Goal: Information Seeking & Learning: Learn about a topic

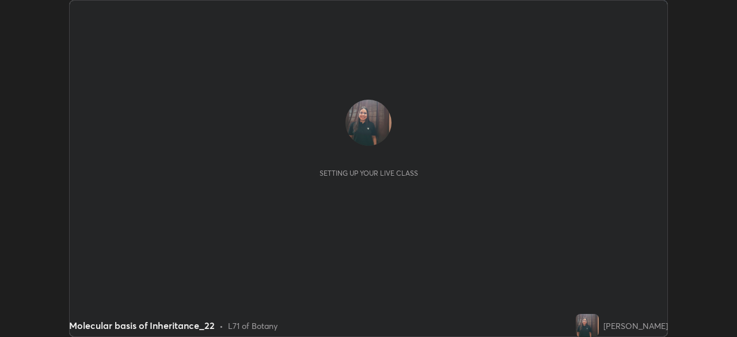
scroll to position [337, 736]
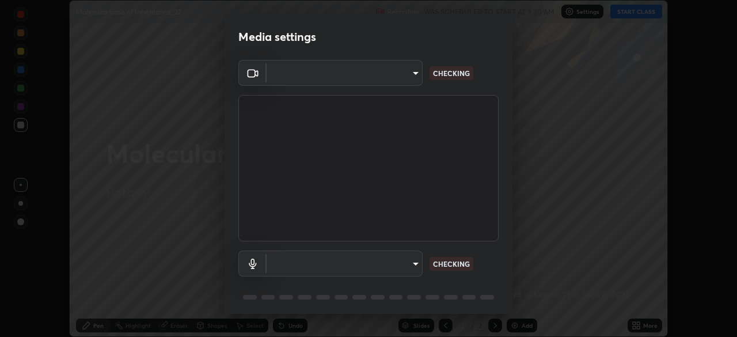
type input "f5ae6119dc4fab334a8cf66c369197aa9d1a3f6993b34b3aeb85a59339566d19"
type input "b6fc27b3cfd9b16c139071b3e43c8616f7c7432b4493bf15a59cfe2aa5dcb19a"
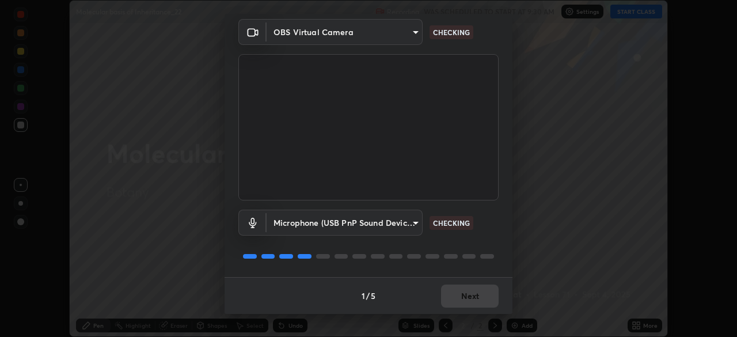
click at [466, 296] on div "1 / 5 Next" at bounding box center [368, 295] width 288 height 37
click at [464, 295] on div "1 / 5 Next" at bounding box center [368, 295] width 288 height 37
click at [465, 300] on div "1 / 5 Next" at bounding box center [368, 295] width 288 height 37
click at [466, 299] on div "1 / 5 Next" at bounding box center [368, 295] width 288 height 37
click at [464, 300] on div "1 / 5 Next" at bounding box center [368, 295] width 288 height 37
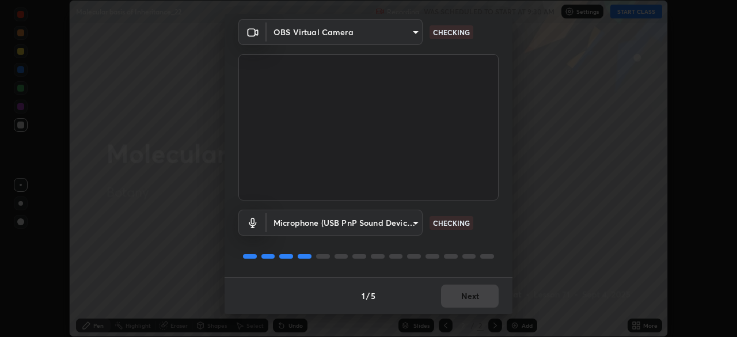
click at [464, 303] on div "1 / 5 Next" at bounding box center [368, 295] width 288 height 37
click at [463, 304] on div "1 / 5 Next" at bounding box center [368, 295] width 288 height 37
click at [460, 297] on div "1 / 5 Next" at bounding box center [368, 295] width 288 height 37
click at [449, 300] on button "Next" at bounding box center [470, 295] width 58 height 23
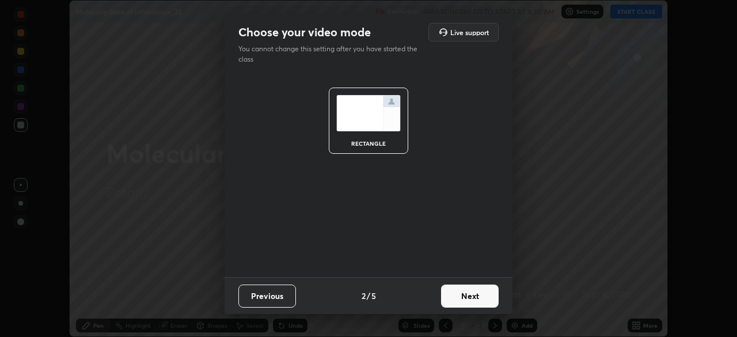
scroll to position [0, 0]
click at [457, 305] on button "Next" at bounding box center [470, 295] width 58 height 23
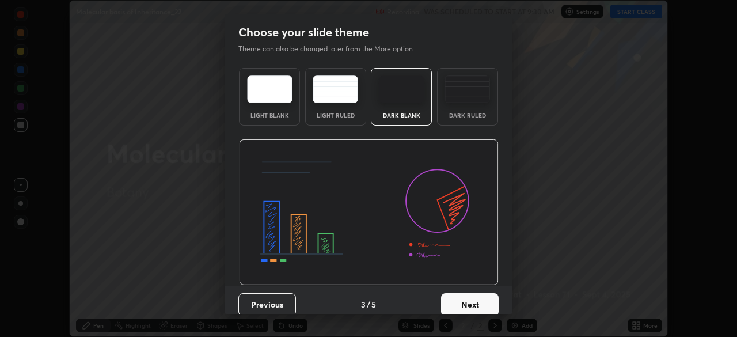
click at [465, 301] on button "Next" at bounding box center [470, 304] width 58 height 23
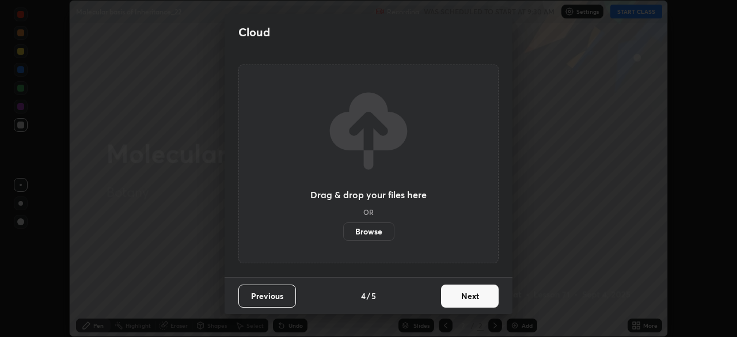
click at [468, 299] on button "Next" at bounding box center [470, 295] width 58 height 23
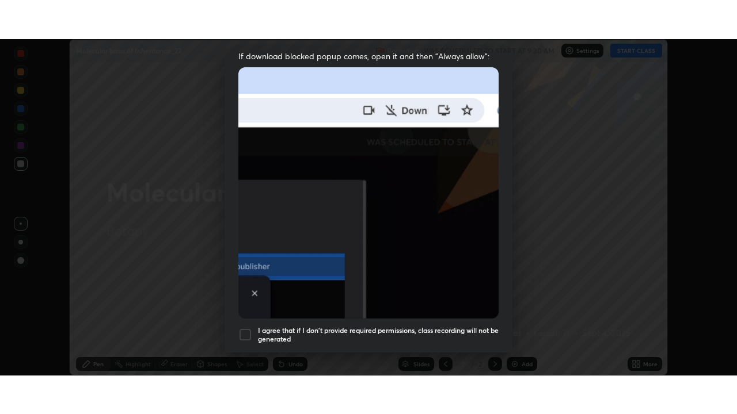
scroll to position [276, 0]
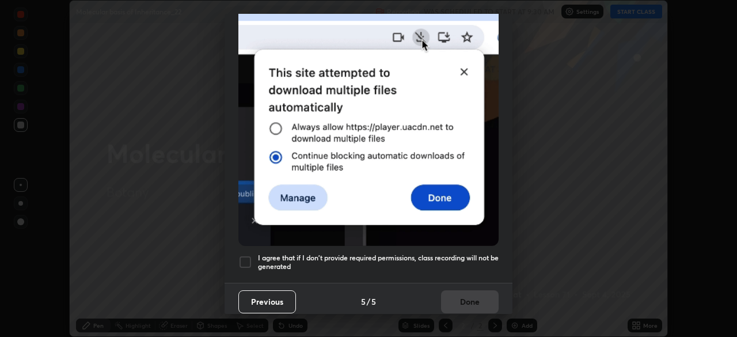
click at [249, 255] on div at bounding box center [245, 262] width 14 height 14
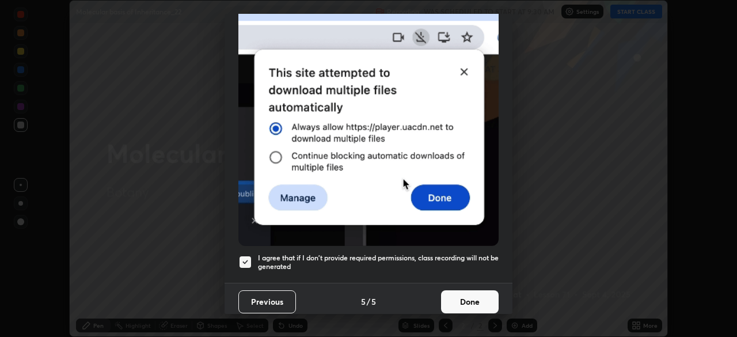
click at [479, 295] on button "Done" at bounding box center [470, 301] width 58 height 23
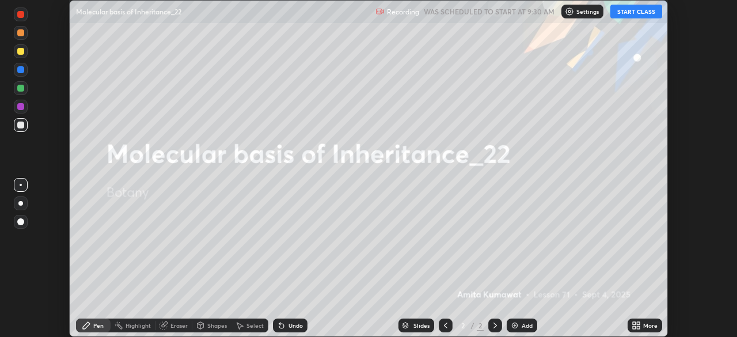
click at [635, 13] on button "START CLASS" at bounding box center [636, 12] width 52 height 14
click at [635, 325] on icon at bounding box center [635, 325] width 9 height 9
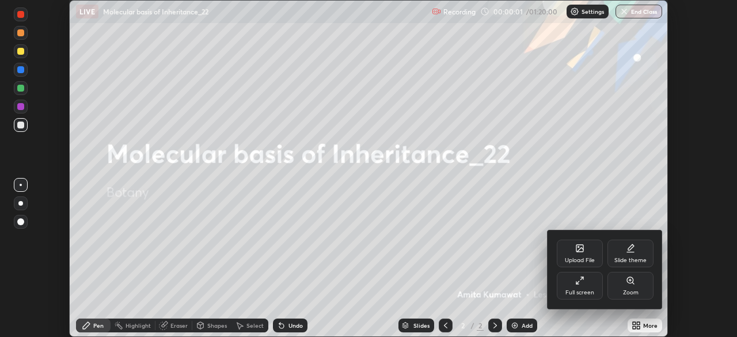
click at [585, 284] on div "Full screen" at bounding box center [579, 286] width 46 height 28
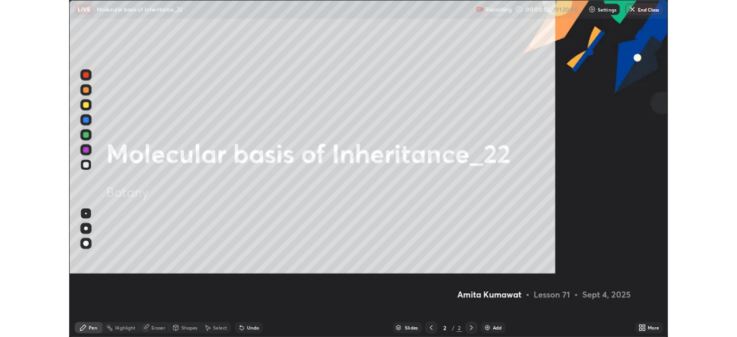
scroll to position [414, 737]
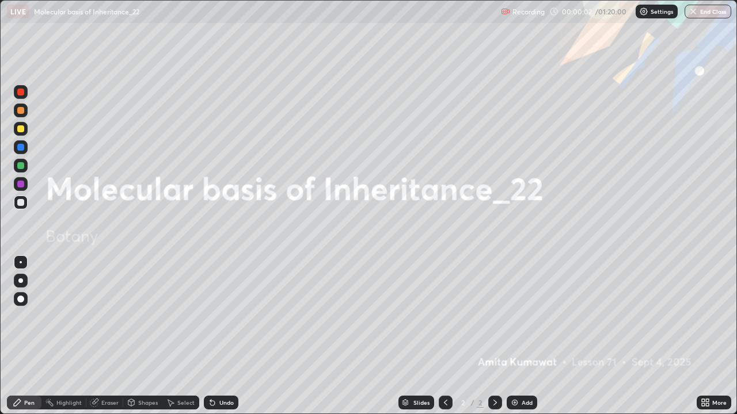
click at [517, 336] on img at bounding box center [514, 402] width 9 height 9
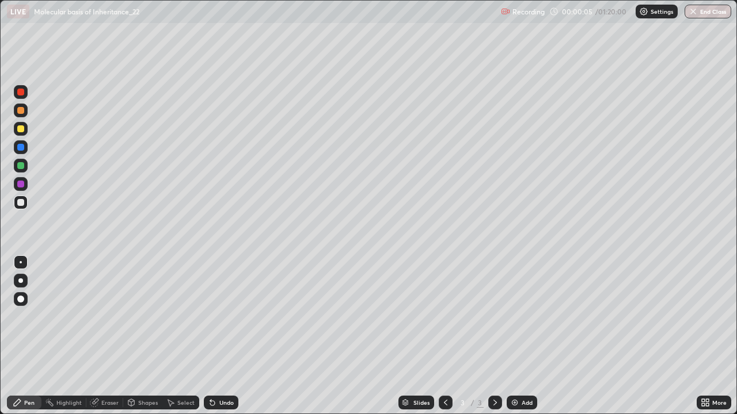
click at [18, 284] on div at bounding box center [21, 281] width 14 height 14
click at [20, 150] on div at bounding box center [20, 147] width 7 height 7
click at [21, 202] on div at bounding box center [20, 202] width 7 height 7
click at [22, 185] on div at bounding box center [20, 184] width 7 height 7
click at [20, 110] on div at bounding box center [20, 110] width 7 height 7
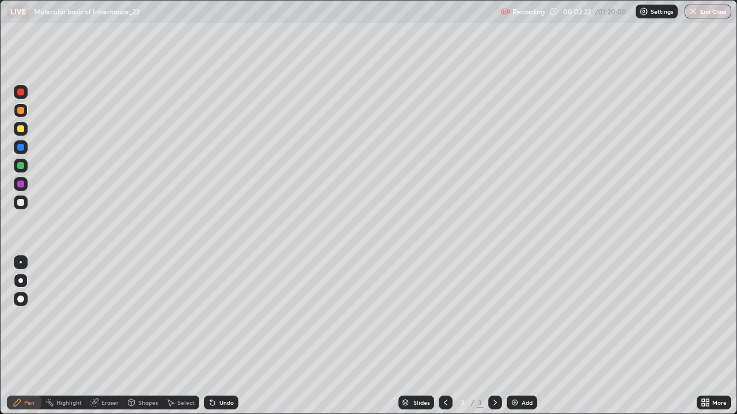
click at [19, 186] on div at bounding box center [20, 184] width 7 height 7
click at [20, 266] on div at bounding box center [21, 263] width 14 height 14
click at [19, 108] on div at bounding box center [20, 110] width 7 height 7
click at [225, 336] on div "Undo" at bounding box center [218, 402] width 39 height 23
click at [21, 208] on div at bounding box center [21, 203] width 14 height 14
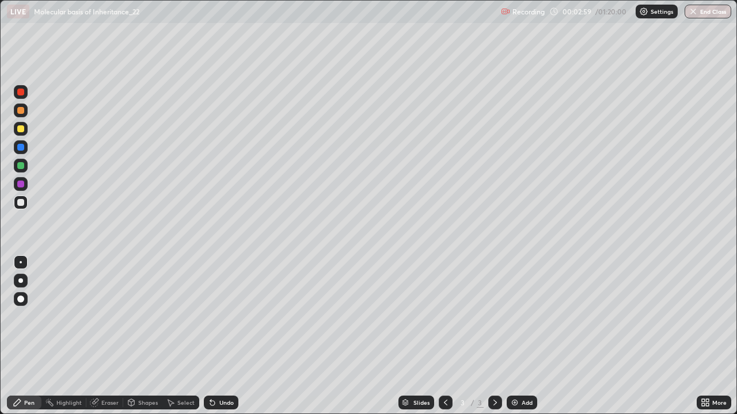
click at [20, 94] on div at bounding box center [20, 92] width 7 height 7
click at [22, 203] on div at bounding box center [20, 202] width 7 height 7
click at [21, 110] on div at bounding box center [20, 110] width 7 height 7
click at [20, 165] on div at bounding box center [20, 165] width 7 height 7
click at [22, 280] on div at bounding box center [20, 281] width 5 height 5
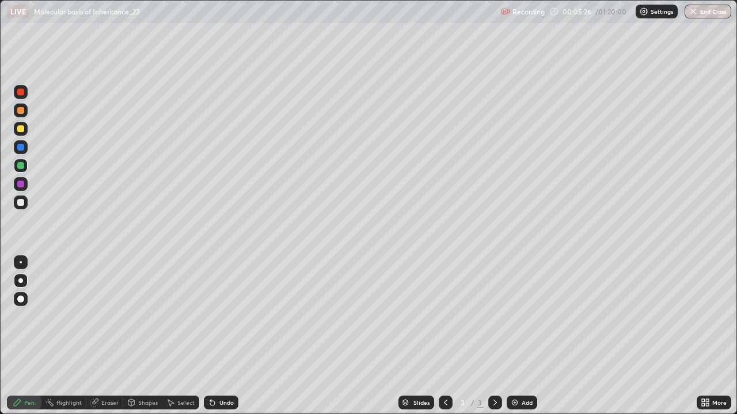
click at [20, 147] on div at bounding box center [20, 147] width 7 height 7
click at [19, 107] on div at bounding box center [20, 110] width 7 height 7
click at [220, 336] on div "Undo" at bounding box center [226, 403] width 14 height 6
click at [20, 204] on div at bounding box center [20, 202] width 7 height 7
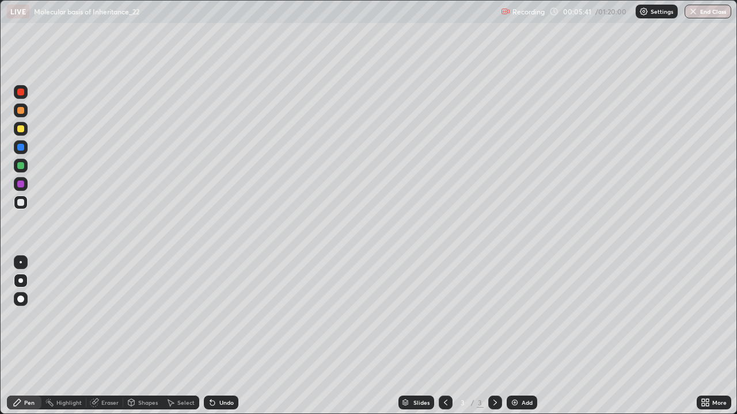
click at [22, 112] on div at bounding box center [20, 110] width 7 height 7
click at [25, 187] on div at bounding box center [21, 184] width 14 height 14
click at [21, 262] on div at bounding box center [21, 262] width 2 height 2
click at [20, 198] on div at bounding box center [21, 203] width 14 height 14
click at [21, 94] on div at bounding box center [20, 92] width 7 height 7
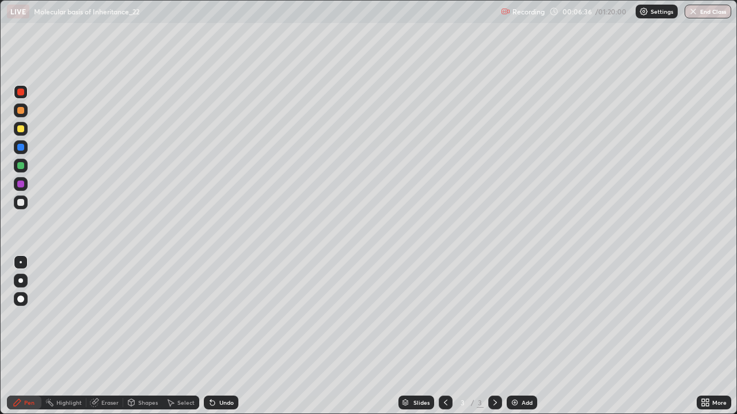
click at [17, 165] on div at bounding box center [20, 165] width 7 height 7
click at [20, 113] on div at bounding box center [20, 110] width 7 height 7
click at [20, 165] on div at bounding box center [20, 165] width 7 height 7
click at [22, 113] on div at bounding box center [20, 110] width 7 height 7
click at [511, 336] on img at bounding box center [514, 402] width 9 height 9
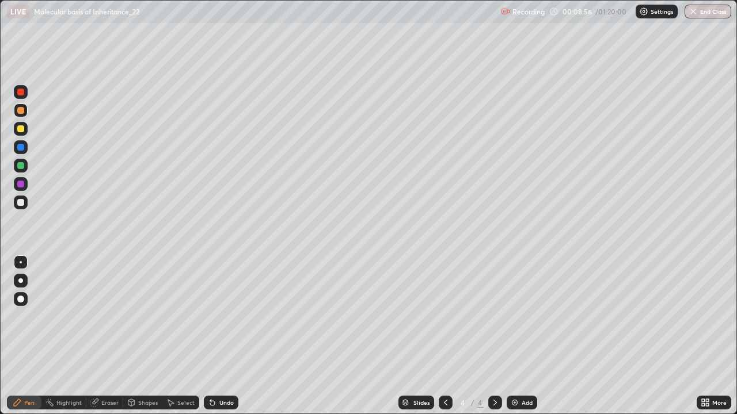
click at [449, 336] on div at bounding box center [446, 403] width 14 height 14
click at [173, 336] on icon at bounding box center [170, 402] width 9 height 9
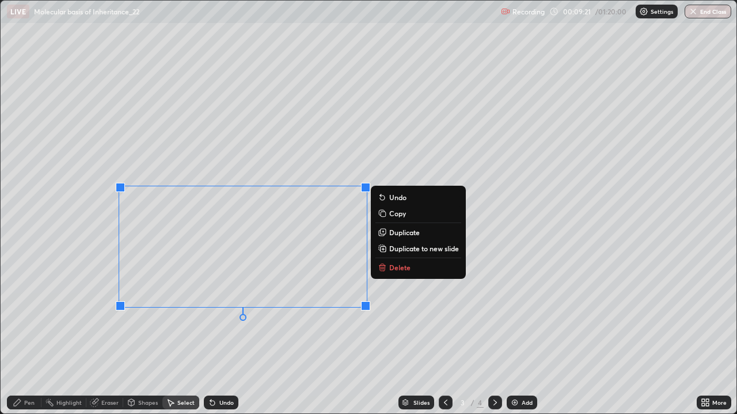
click at [222, 336] on div "Undo" at bounding box center [226, 403] width 14 height 6
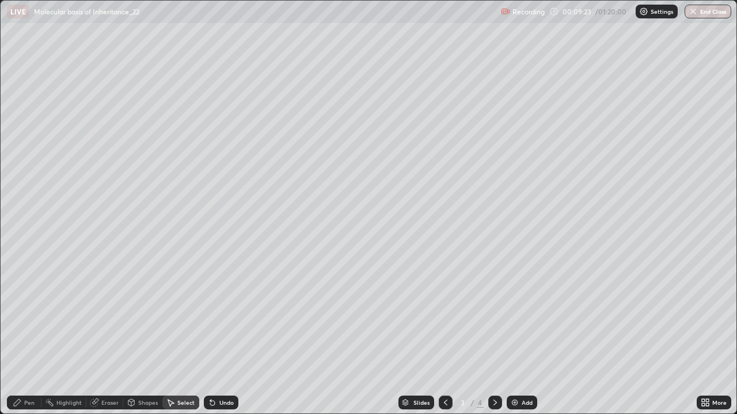
click at [135, 336] on div "Shapes" at bounding box center [142, 403] width 39 height 14
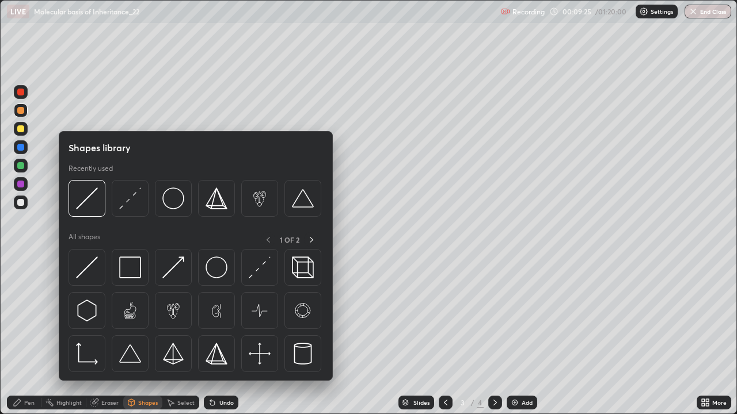
click at [177, 336] on div "Select" at bounding box center [185, 403] width 17 height 6
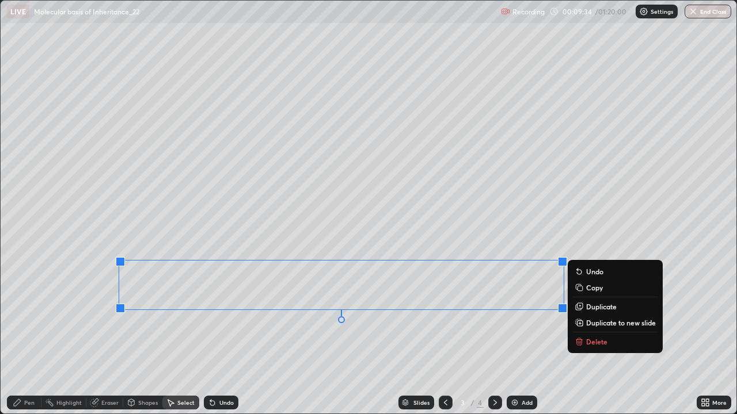
click at [210, 336] on icon at bounding box center [212, 403] width 5 height 5
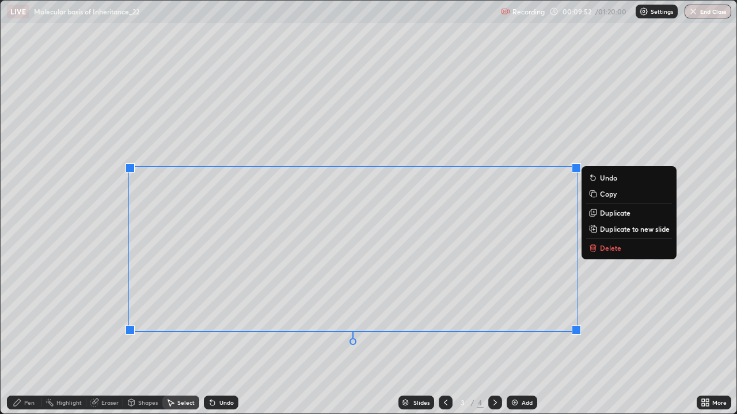
click at [616, 230] on p "Duplicate to new slide" at bounding box center [635, 228] width 70 height 9
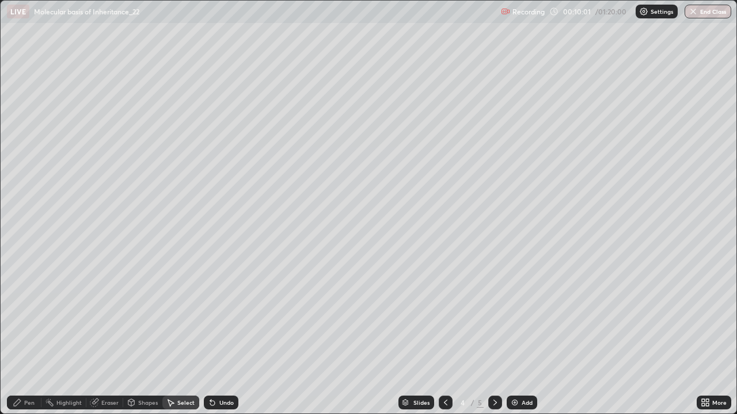
click at [98, 336] on div "Eraser" at bounding box center [104, 403] width 37 height 14
click at [26, 336] on div "Pen" at bounding box center [29, 403] width 10 height 6
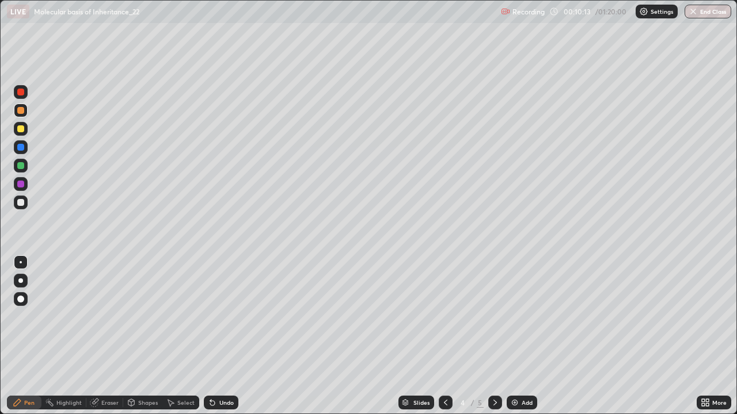
click at [24, 197] on div at bounding box center [21, 203] width 14 height 14
click at [445, 336] on icon at bounding box center [445, 402] width 9 height 9
click at [494, 336] on icon at bounding box center [494, 403] width 3 height 6
click at [97, 336] on icon at bounding box center [94, 402] width 9 height 9
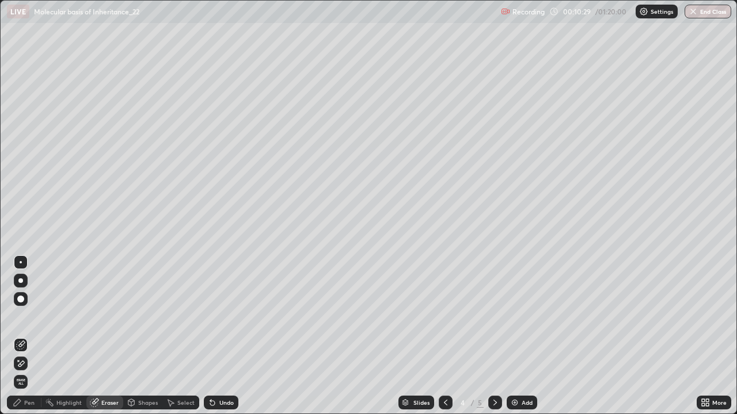
click at [26, 336] on div "Pen" at bounding box center [29, 403] width 10 height 6
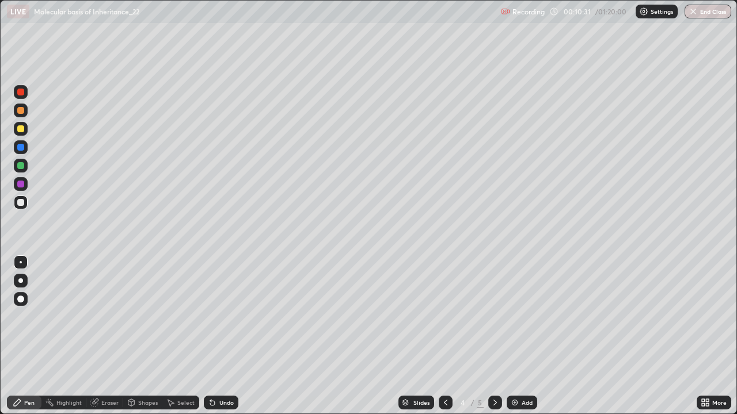
click at [21, 94] on div at bounding box center [20, 92] width 7 height 7
click at [21, 129] on div at bounding box center [20, 128] width 7 height 7
click at [444, 336] on icon at bounding box center [445, 402] width 9 height 9
click at [488, 336] on div at bounding box center [495, 403] width 14 height 14
click at [22, 185] on div at bounding box center [20, 184] width 7 height 7
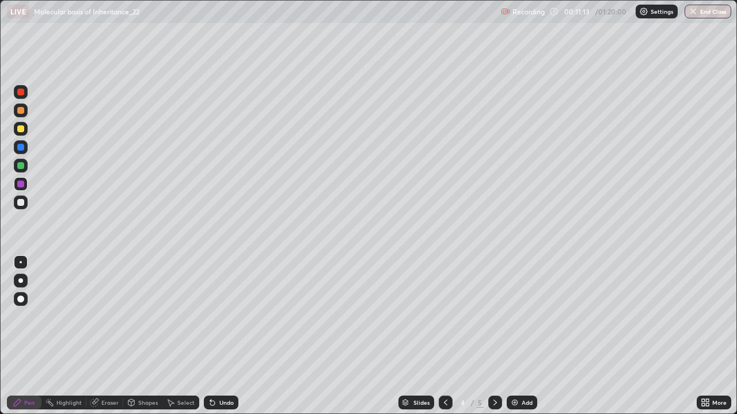
click at [21, 280] on div at bounding box center [20, 281] width 5 height 5
click at [20, 149] on div at bounding box center [20, 147] width 7 height 7
click at [21, 262] on div at bounding box center [21, 262] width 2 height 2
click at [22, 132] on div at bounding box center [20, 128] width 7 height 7
click at [22, 94] on div at bounding box center [20, 92] width 7 height 7
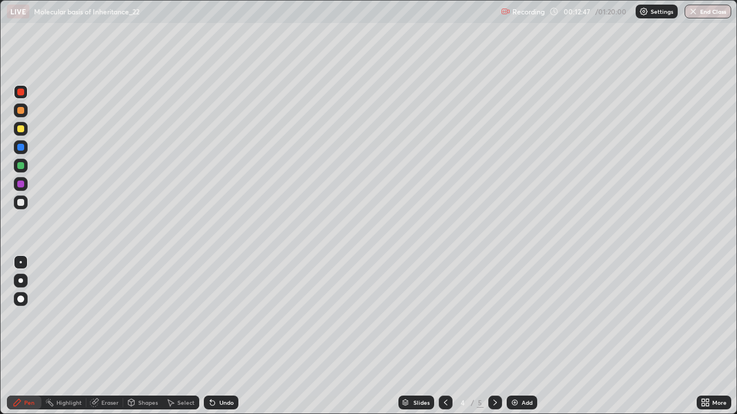
click at [439, 336] on div at bounding box center [446, 403] width 14 height 14
click at [494, 336] on icon at bounding box center [494, 402] width 9 height 9
click at [21, 129] on div at bounding box center [20, 128] width 7 height 7
click at [24, 113] on div at bounding box center [20, 110] width 7 height 7
click at [180, 336] on div "Select" at bounding box center [185, 403] width 17 height 6
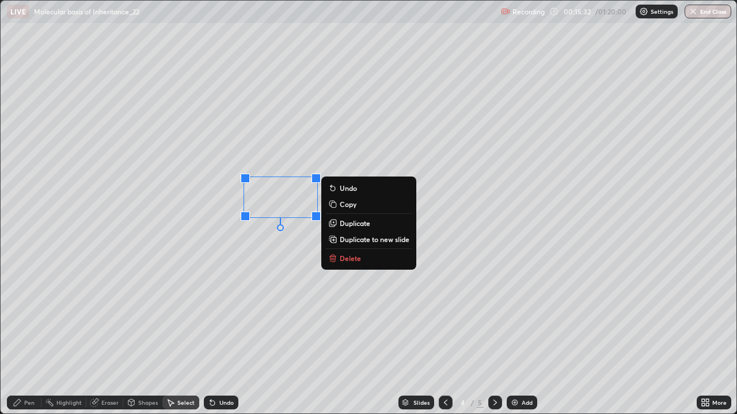
click at [214, 336] on icon at bounding box center [212, 402] width 9 height 9
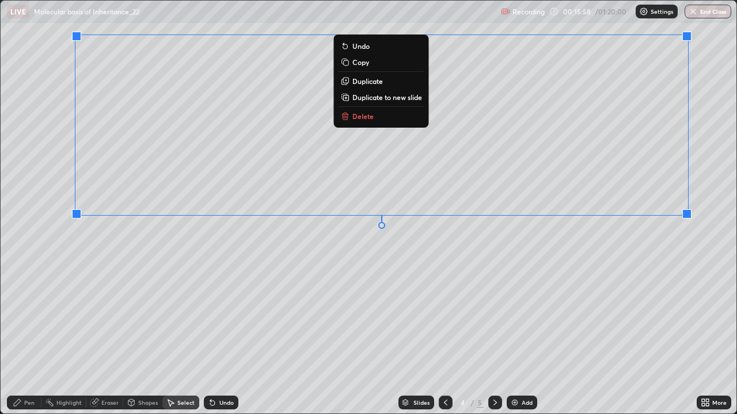
click at [131, 253] on div "0 ° Undo Copy Duplicate Duplicate to new slide Delete" at bounding box center [368, 207] width 735 height 413
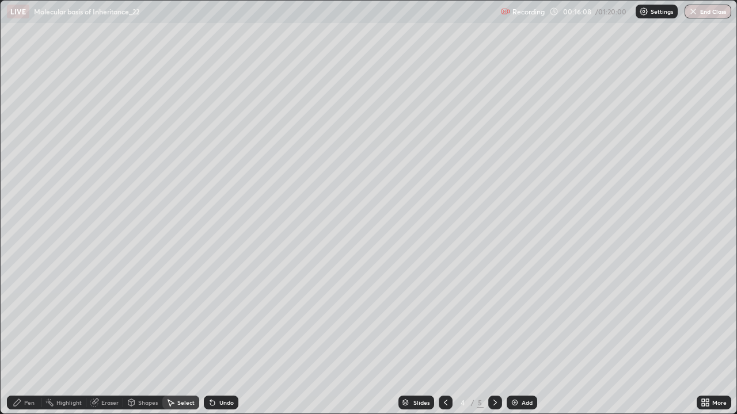
click at [22, 336] on div "Pen" at bounding box center [24, 403] width 35 height 14
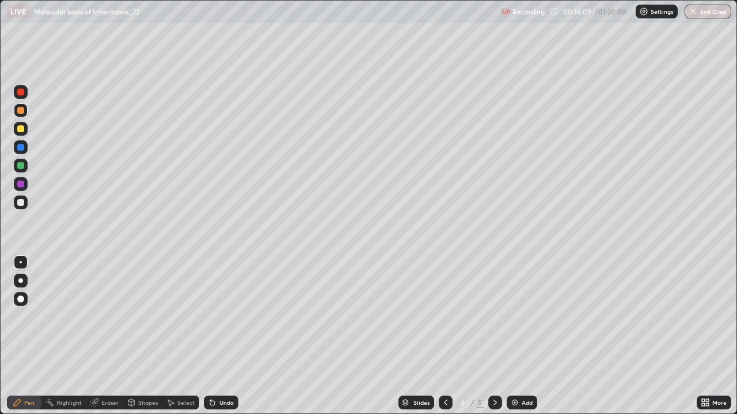
click at [25, 201] on div at bounding box center [21, 203] width 14 height 14
click at [20, 149] on div at bounding box center [20, 147] width 7 height 7
click at [512, 336] on img at bounding box center [514, 402] width 9 height 9
click at [21, 279] on div at bounding box center [20, 281] width 5 height 5
click at [228, 336] on div "Undo" at bounding box center [226, 403] width 14 height 6
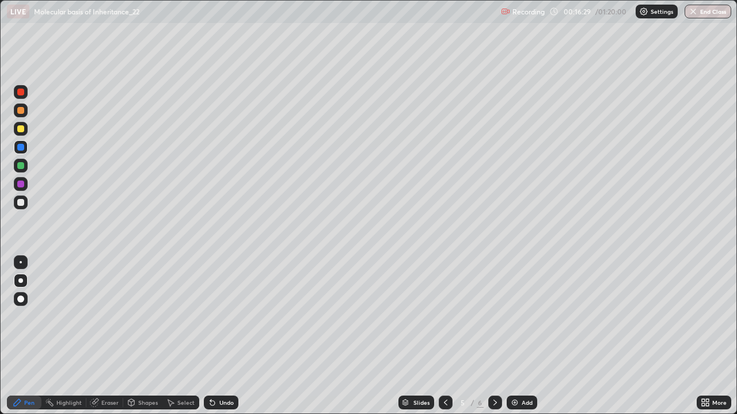
click at [22, 202] on div at bounding box center [20, 202] width 7 height 7
click at [19, 109] on div at bounding box center [20, 110] width 7 height 7
click at [20, 181] on div at bounding box center [20, 184] width 7 height 7
click at [223, 336] on div "Undo" at bounding box center [226, 403] width 14 height 6
click at [220, 336] on div "Undo" at bounding box center [221, 403] width 35 height 14
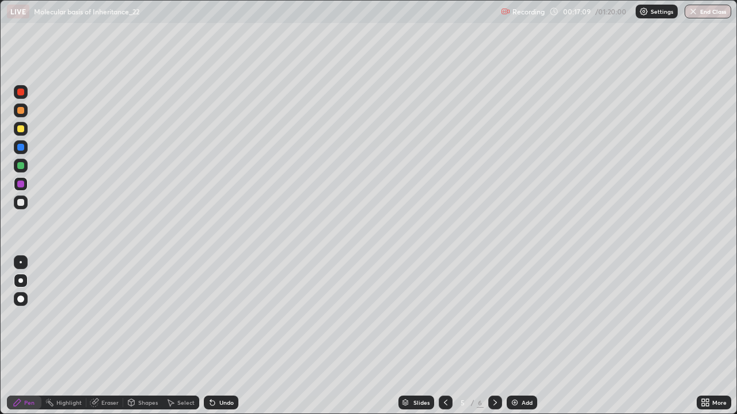
click at [223, 336] on div "Undo" at bounding box center [226, 403] width 14 height 6
click at [441, 336] on icon at bounding box center [445, 402] width 9 height 9
click at [498, 336] on icon at bounding box center [494, 402] width 9 height 9
click at [26, 205] on div at bounding box center [21, 203] width 14 height 14
click at [21, 166] on div at bounding box center [20, 165] width 7 height 7
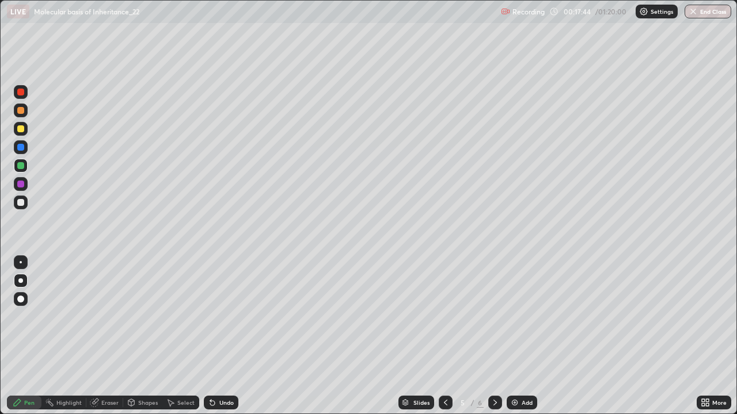
click at [21, 262] on div at bounding box center [21, 262] width 2 height 2
click at [21, 110] on div at bounding box center [20, 110] width 7 height 7
click at [18, 90] on div at bounding box center [20, 92] width 7 height 7
click at [21, 129] on div at bounding box center [20, 128] width 7 height 7
click at [96, 336] on div "Eraser" at bounding box center [104, 403] width 37 height 14
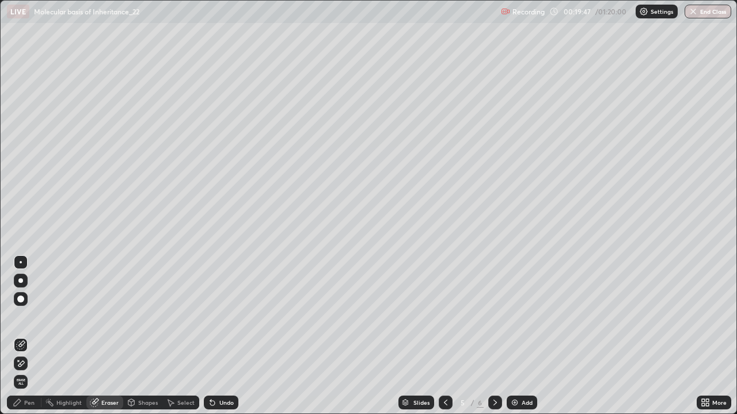
click at [29, 336] on div "Pen" at bounding box center [29, 403] width 10 height 6
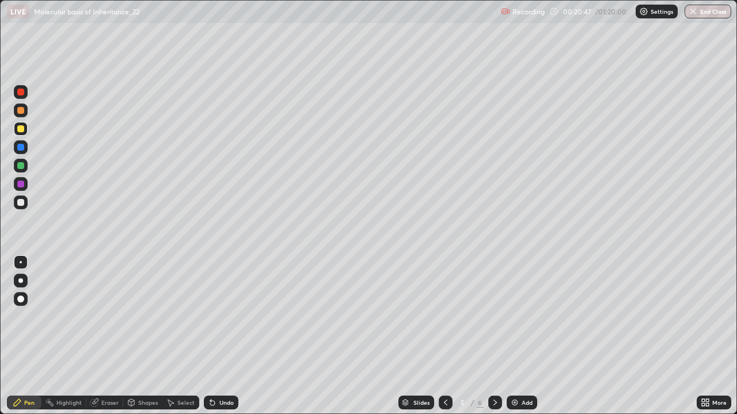
click at [21, 89] on div at bounding box center [20, 92] width 7 height 7
click at [65, 336] on div "Highlight" at bounding box center [68, 403] width 25 height 6
click at [18, 336] on icon at bounding box center [20, 363] width 9 height 9
click at [35, 336] on div "Pen" at bounding box center [24, 403] width 35 height 14
click at [21, 147] on div at bounding box center [20, 147] width 7 height 7
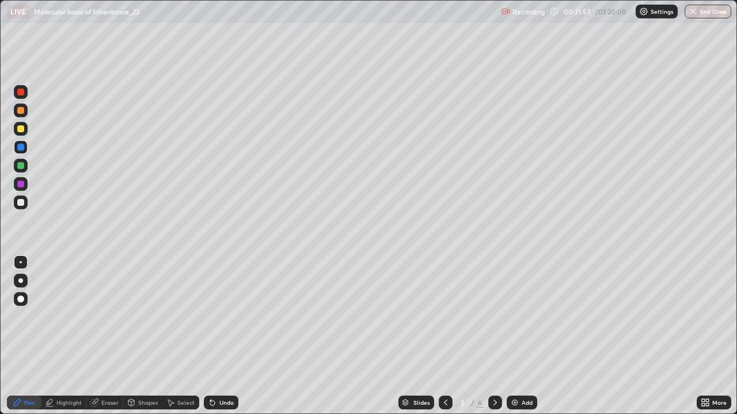
click at [26, 282] on div at bounding box center [21, 281] width 14 height 14
click at [444, 336] on icon at bounding box center [445, 402] width 9 height 9
click at [445, 336] on div at bounding box center [446, 402] width 14 height 23
click at [495, 336] on icon at bounding box center [494, 402] width 9 height 9
click at [490, 336] on icon at bounding box center [494, 402] width 9 height 9
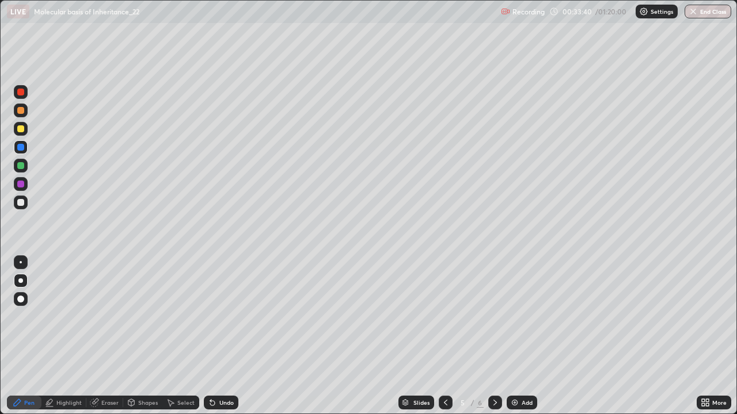
click at [444, 336] on icon at bounding box center [445, 402] width 9 height 9
click at [495, 336] on icon at bounding box center [494, 402] width 9 height 9
click at [96, 336] on icon at bounding box center [93, 402] width 7 height 7
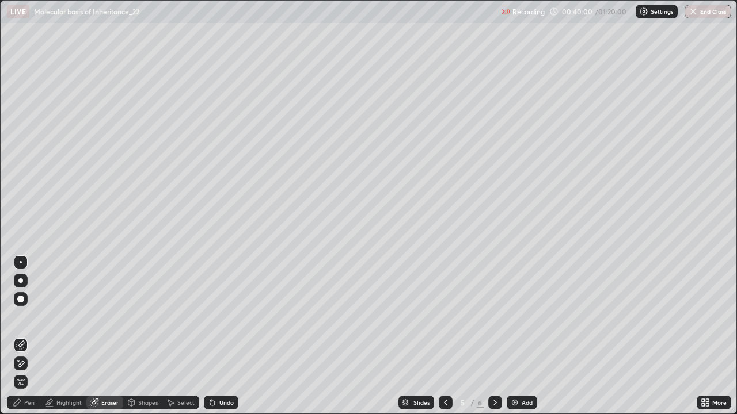
click at [23, 336] on div "Pen" at bounding box center [24, 403] width 35 height 14
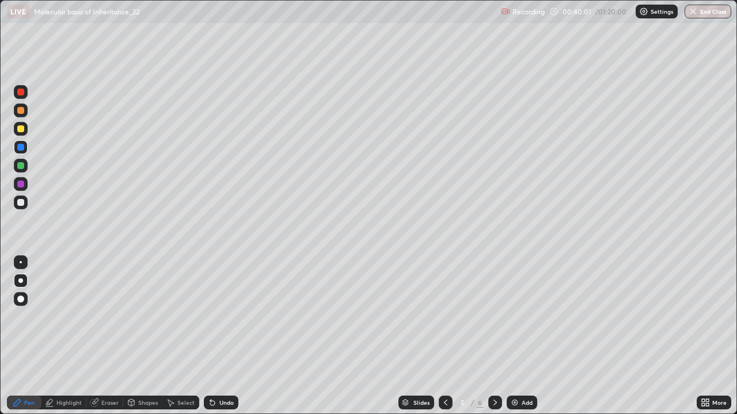
click at [21, 207] on div at bounding box center [21, 203] width 14 height 14
click at [514, 336] on img at bounding box center [514, 402] width 9 height 9
click at [20, 166] on div at bounding box center [20, 165] width 7 height 7
click at [20, 112] on div at bounding box center [20, 110] width 7 height 7
click at [223, 336] on div "Undo" at bounding box center [226, 403] width 14 height 6
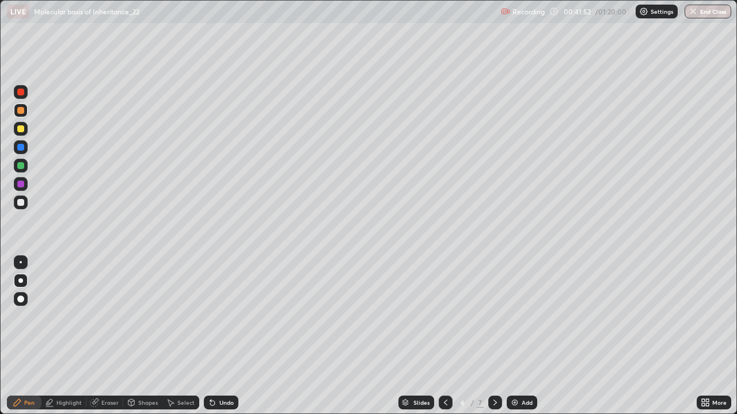
click at [224, 336] on div "Undo" at bounding box center [218, 402] width 39 height 23
click at [444, 336] on icon at bounding box center [445, 402] width 9 height 9
click at [491, 336] on icon at bounding box center [494, 402] width 9 height 9
click at [700, 336] on icon at bounding box center [704, 402] width 9 height 9
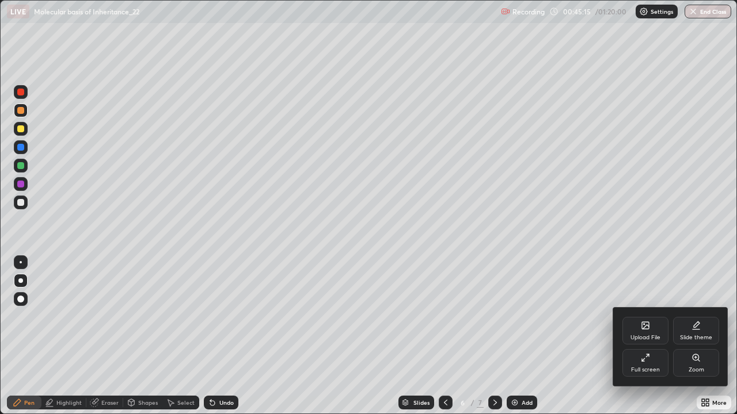
click at [643, 336] on icon at bounding box center [643, 360] width 3 height 3
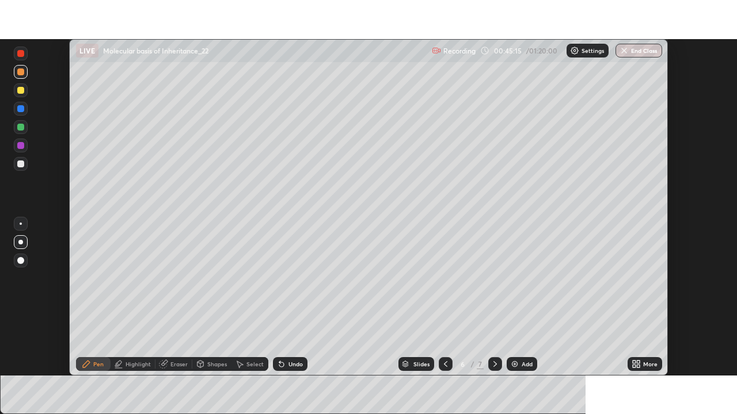
scroll to position [57211, 56811]
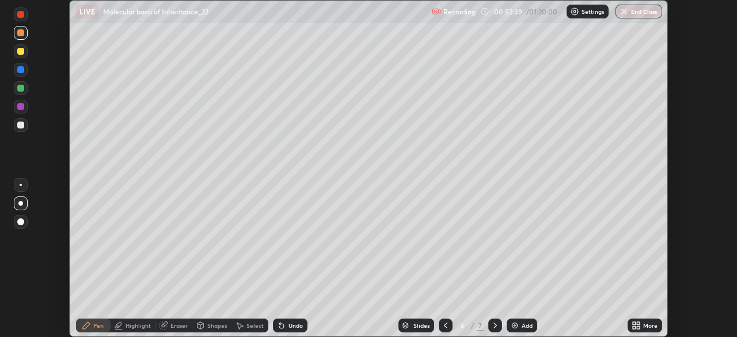
click at [634, 326] on icon at bounding box center [633, 327] width 3 height 3
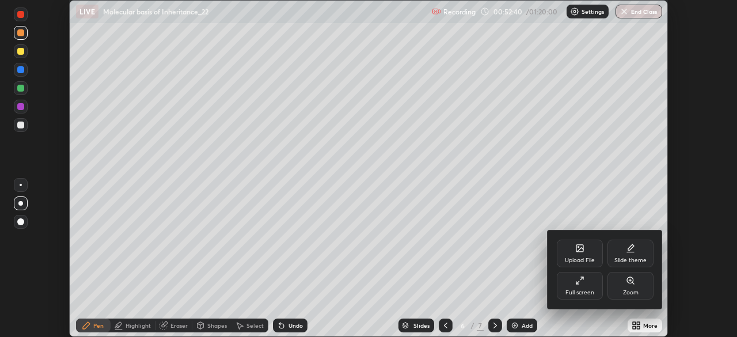
click at [588, 285] on div "Full screen" at bounding box center [579, 286] width 46 height 28
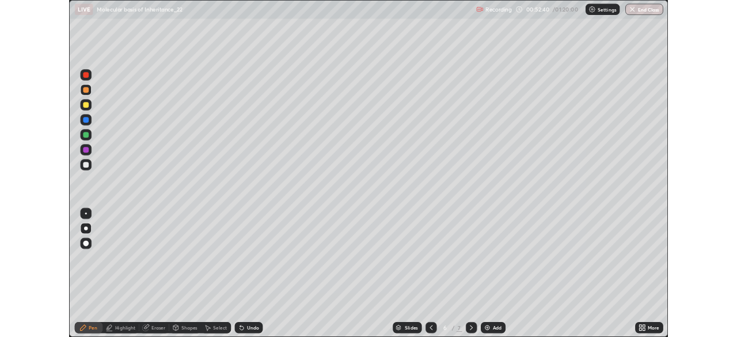
scroll to position [414, 737]
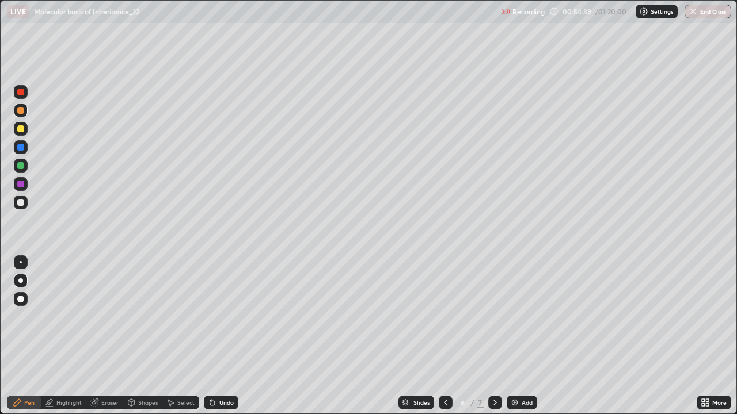
click at [22, 203] on div at bounding box center [20, 202] width 7 height 7
click at [21, 187] on div at bounding box center [20, 184] width 7 height 7
click at [21, 146] on div at bounding box center [20, 147] width 7 height 7
click at [222, 336] on div "Undo" at bounding box center [226, 403] width 14 height 6
click at [226, 336] on div "Undo" at bounding box center [226, 403] width 14 height 6
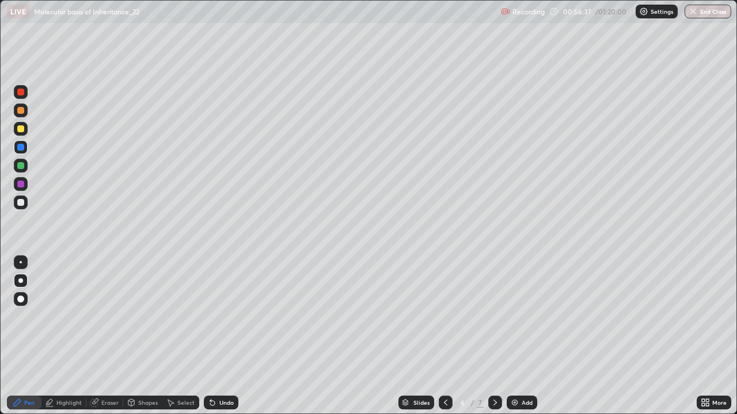
click at [224, 336] on div "Undo" at bounding box center [226, 403] width 14 height 6
click at [513, 336] on img at bounding box center [514, 402] width 9 height 9
click at [20, 203] on div at bounding box center [20, 202] width 7 height 7
click at [20, 184] on div at bounding box center [20, 184] width 7 height 7
click at [26, 164] on div at bounding box center [21, 166] width 14 height 14
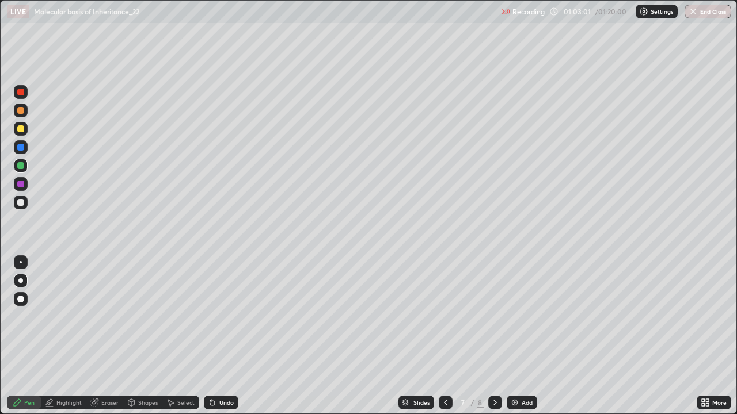
click at [443, 336] on icon at bounding box center [445, 402] width 9 height 9
click at [490, 336] on icon at bounding box center [494, 402] width 9 height 9
click at [21, 110] on div at bounding box center [20, 110] width 7 height 7
click at [516, 336] on img at bounding box center [514, 402] width 9 height 9
click at [444, 336] on div at bounding box center [446, 402] width 14 height 23
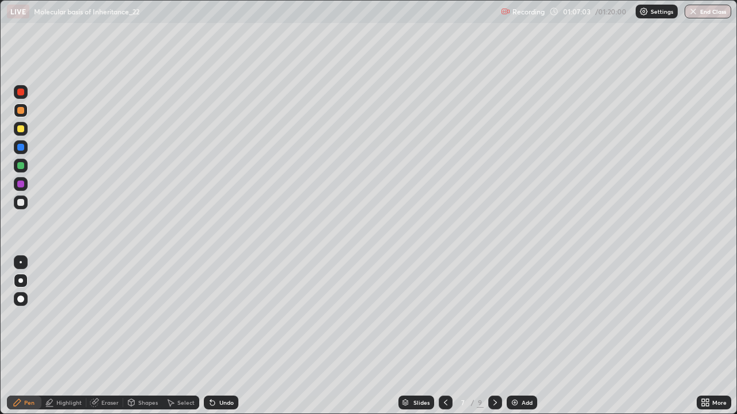
click at [493, 336] on icon at bounding box center [494, 402] width 9 height 9
click at [25, 201] on div at bounding box center [21, 203] width 14 height 14
click at [21, 189] on div at bounding box center [21, 184] width 14 height 14
click at [447, 336] on div at bounding box center [446, 402] width 14 height 23
click at [491, 336] on icon at bounding box center [494, 402] width 9 height 9
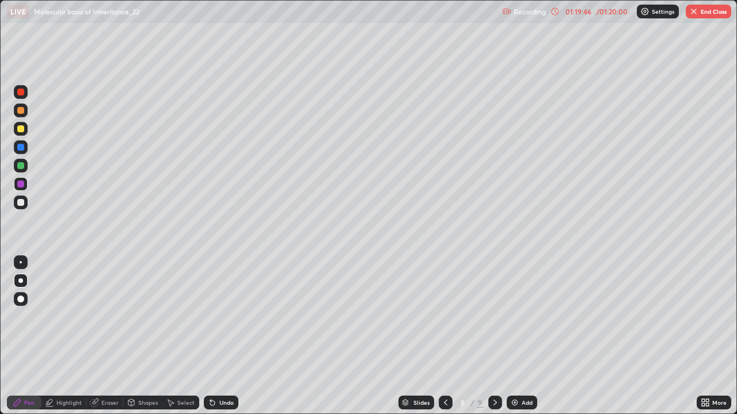
click at [700, 12] on button "End Class" at bounding box center [707, 12] width 45 height 14
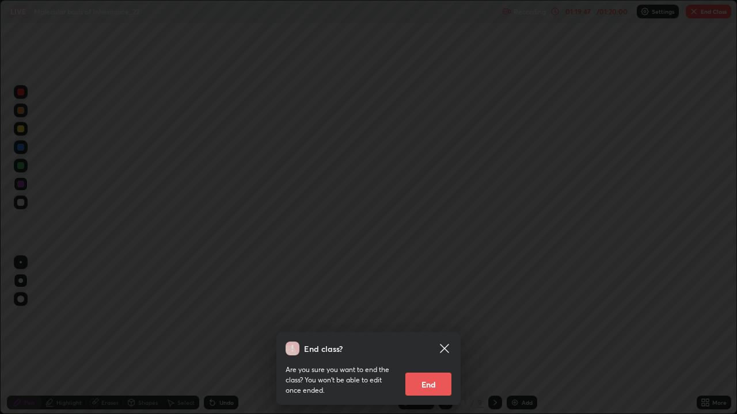
click at [428, 336] on button "End" at bounding box center [428, 384] width 46 height 23
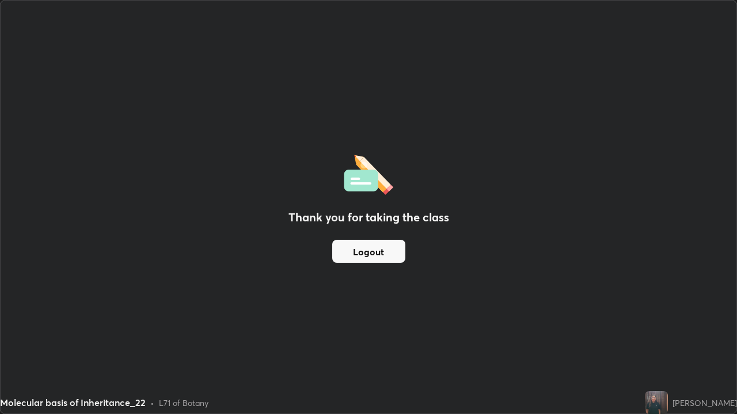
click at [387, 309] on div "Thank you for taking the class Logout" at bounding box center [368, 207] width 735 height 413
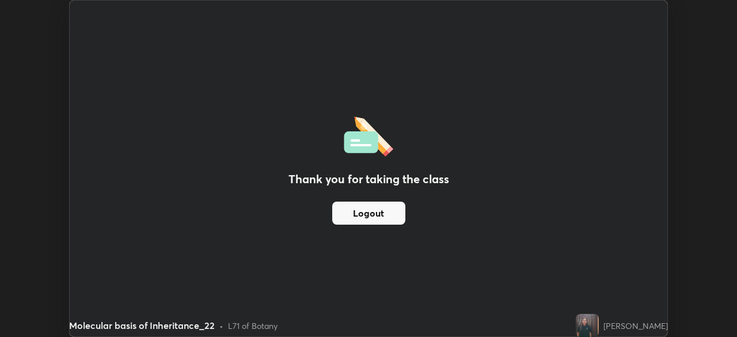
scroll to position [57211, 56811]
